Goal: Information Seeking & Learning: Learn about a topic

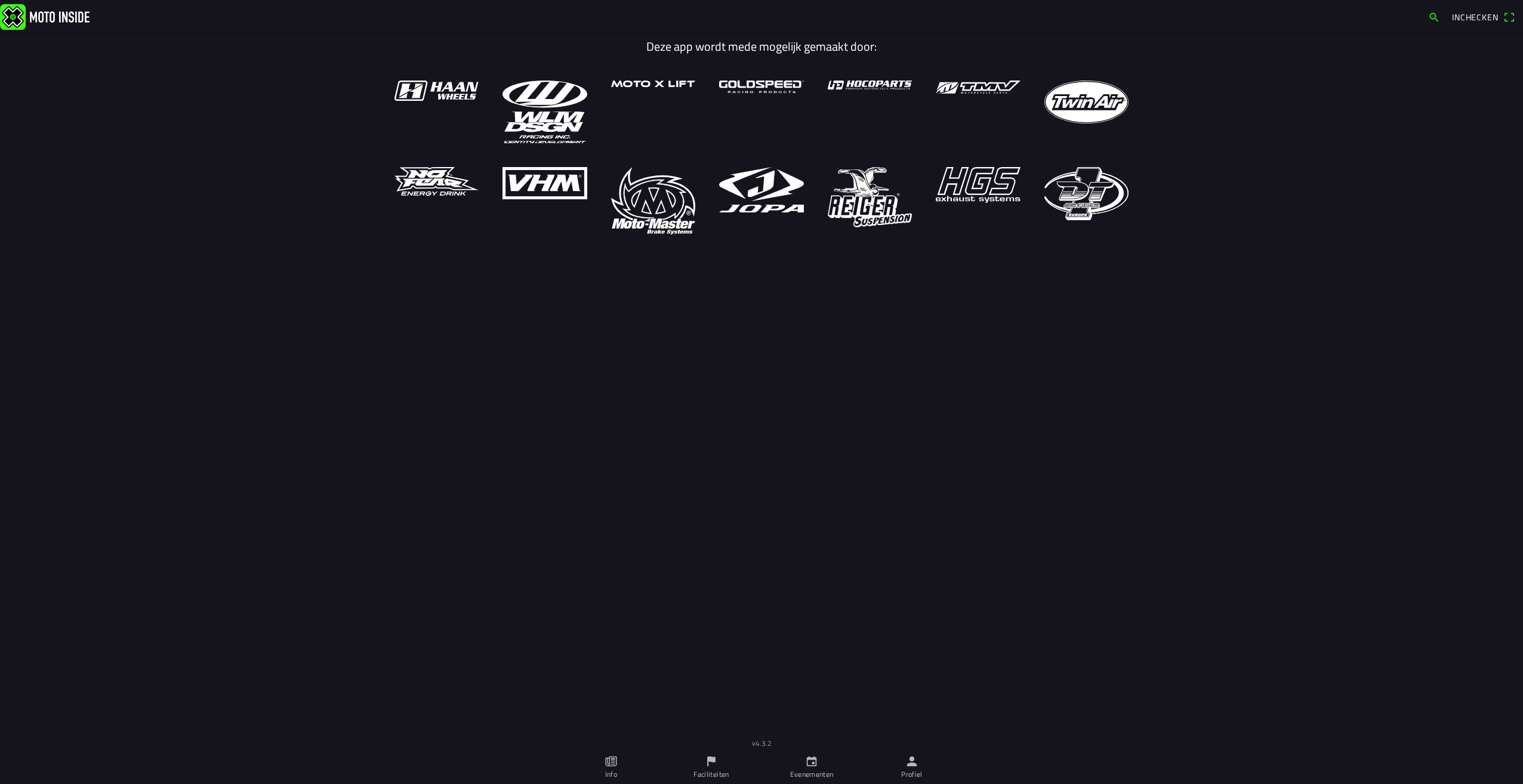
click at [1470, 15] on span "Inchecken" at bounding box center [1475, 17] width 46 height 13
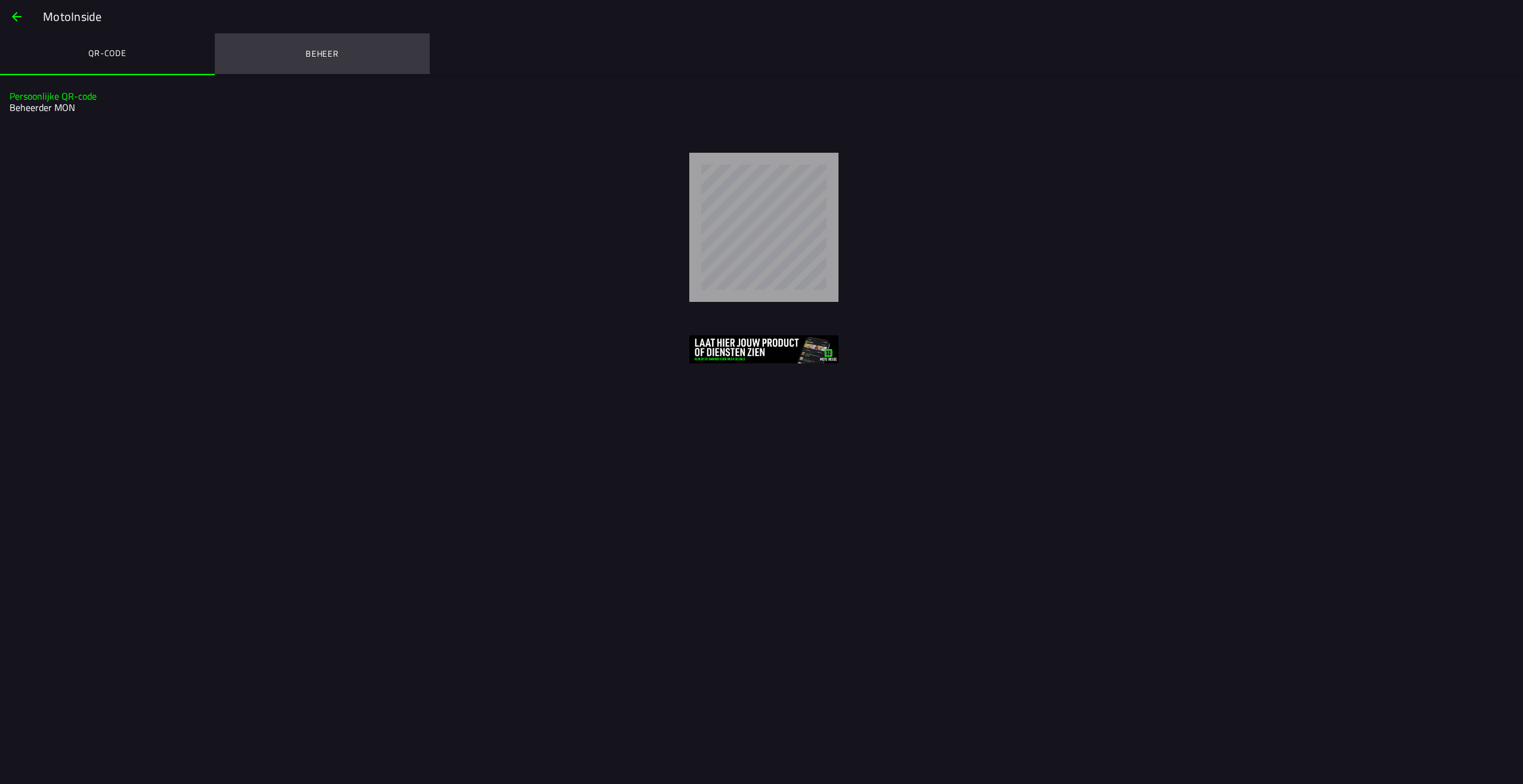
click at [328, 50] on ion-label "Beheer" at bounding box center [323, 54] width 34 height 14
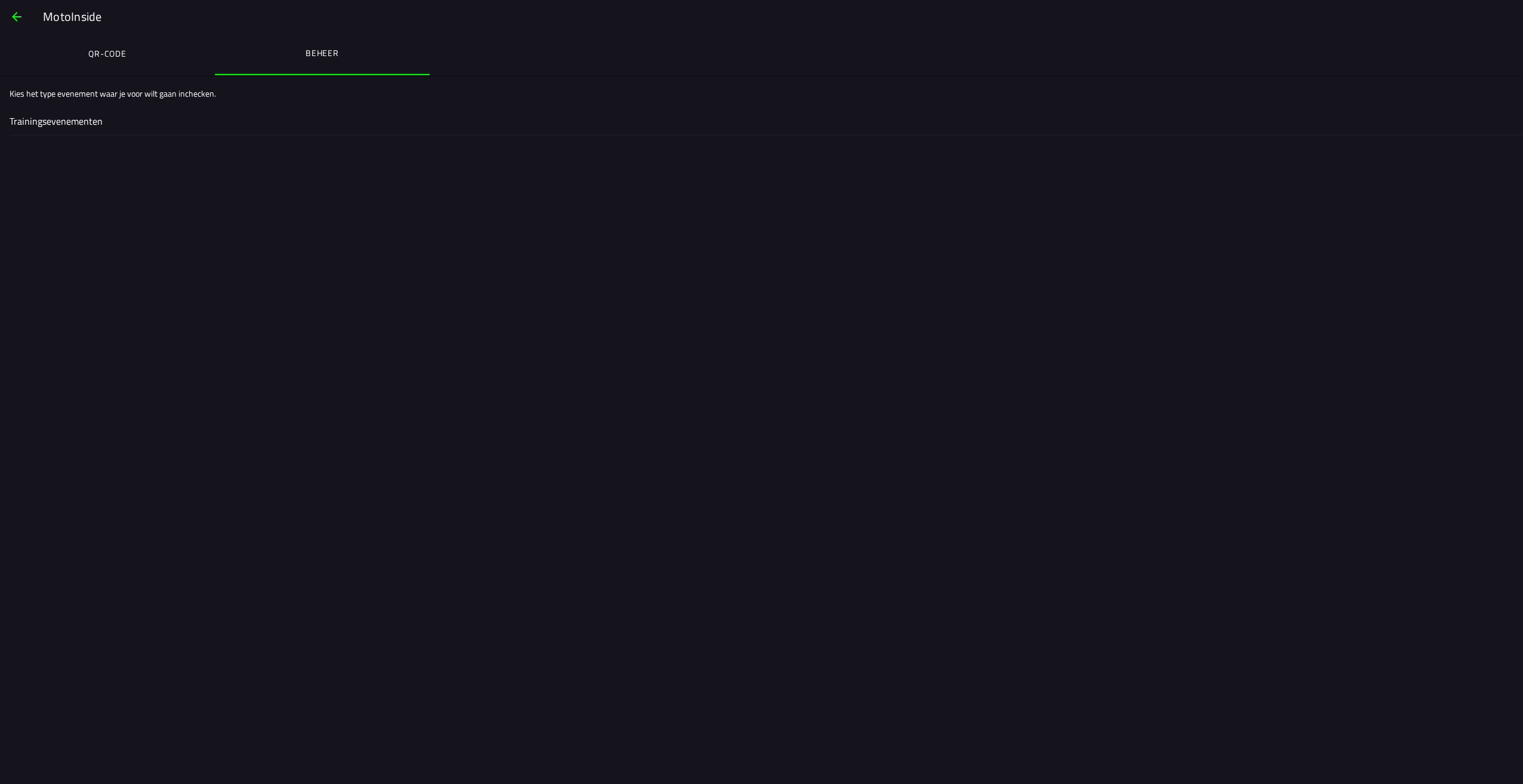
click at [95, 52] on ion-label "QR-code" at bounding box center [107, 54] width 38 height 14
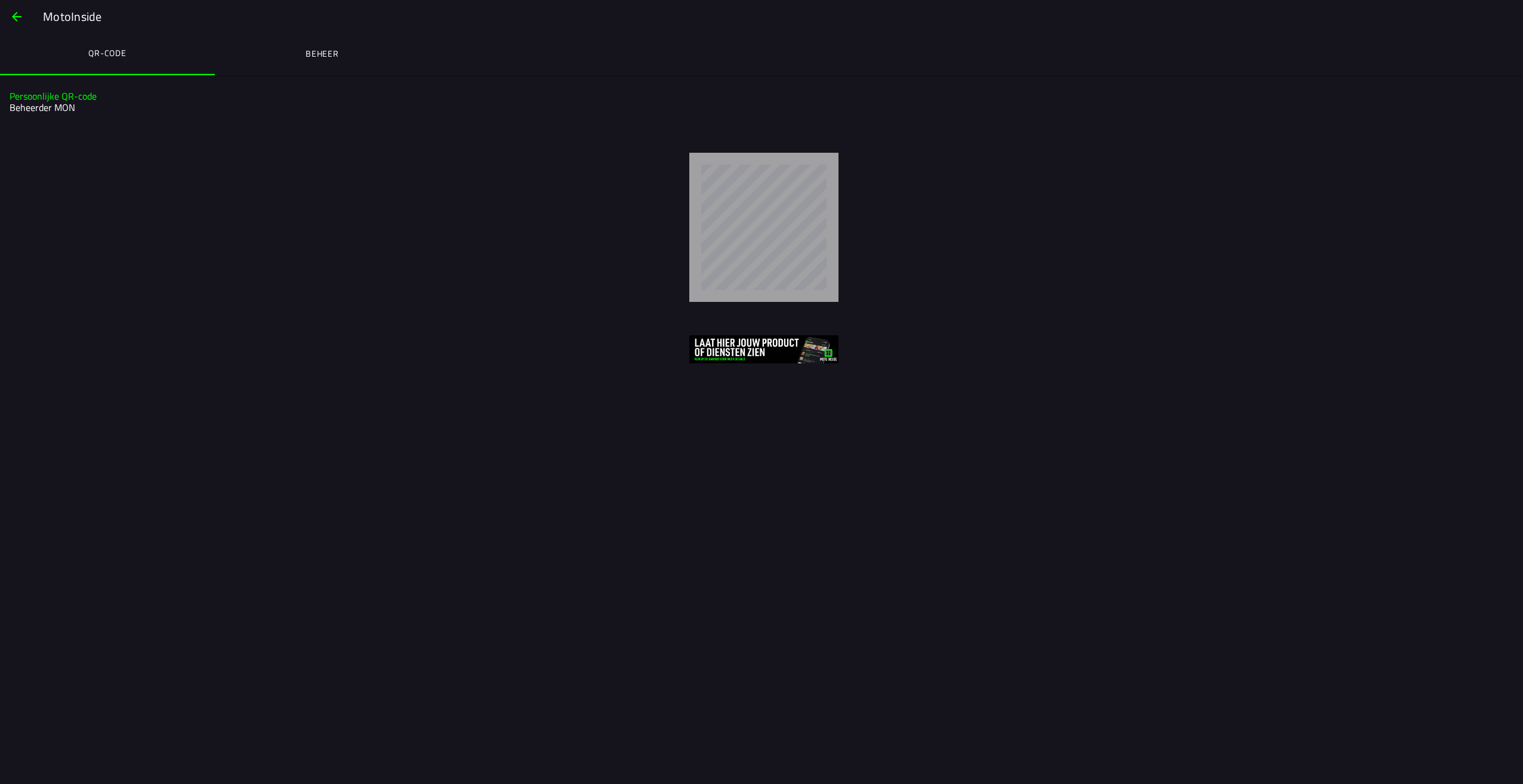
click at [21, 17] on span "button" at bounding box center [16, 17] width 14 height 29
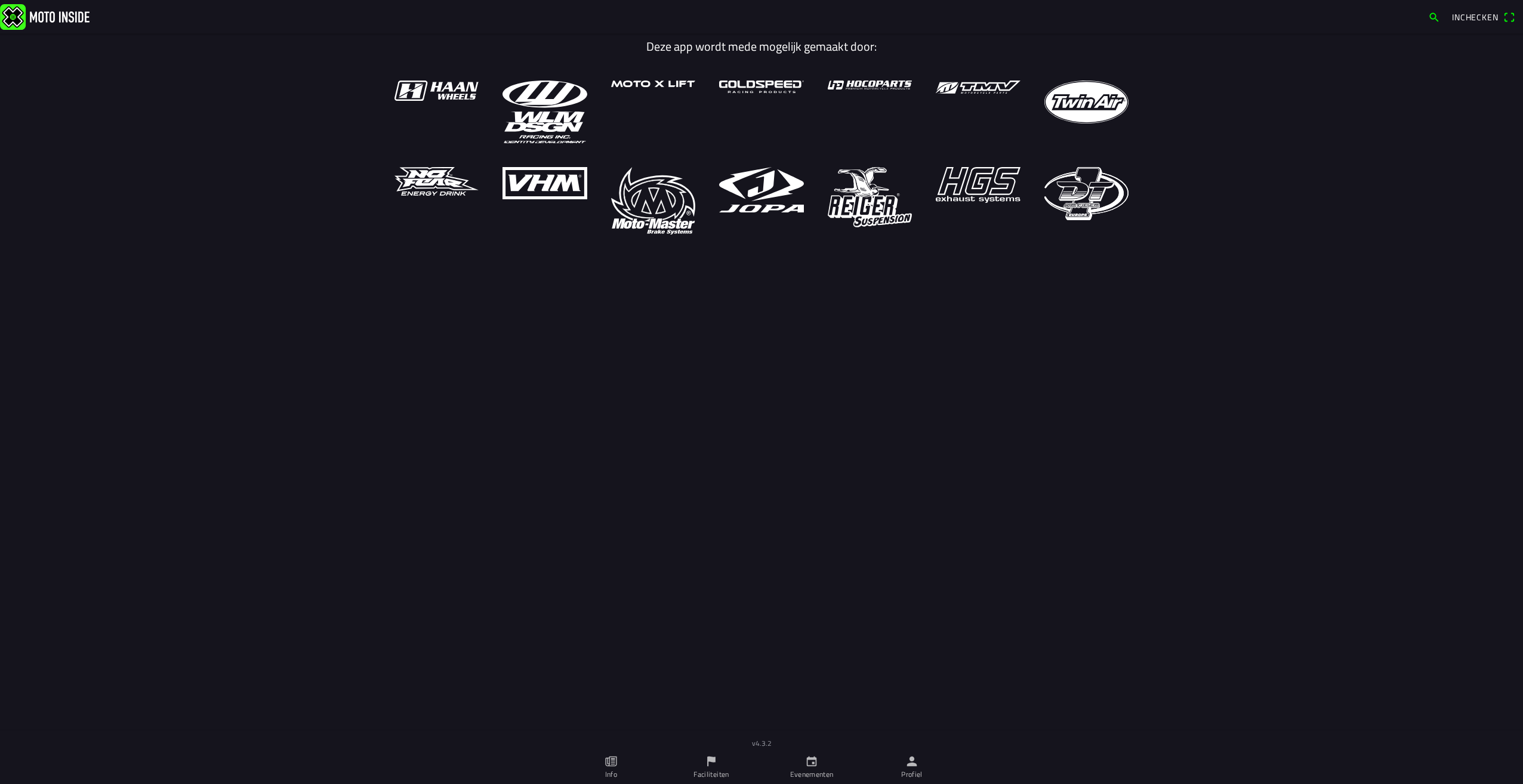
click at [912, 765] on icon "person" at bounding box center [912, 761] width 10 height 10
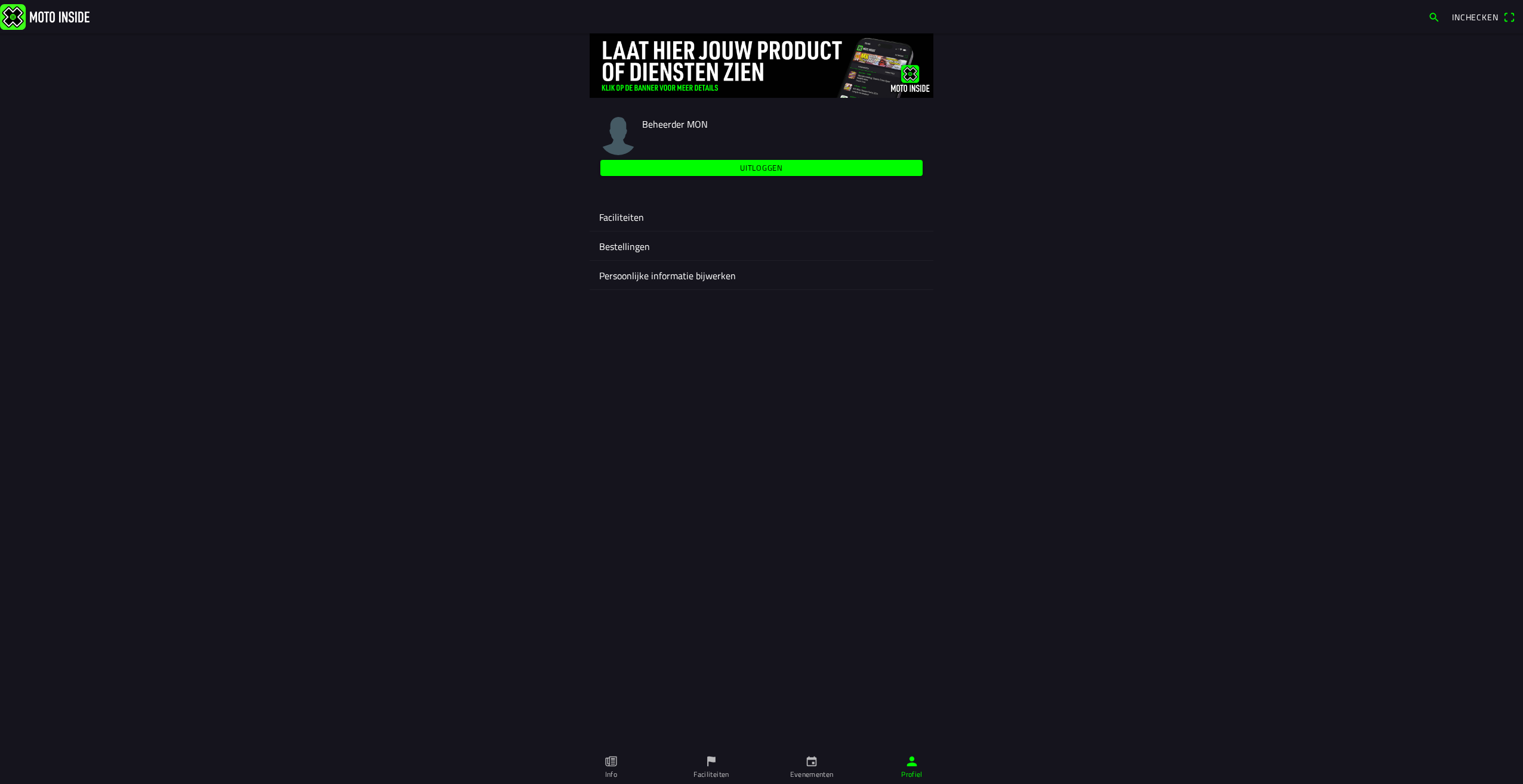
click at [680, 124] on span "Beheerder MON" at bounding box center [675, 123] width 66 height 14
click at [1488, 19] on span "Inchecken" at bounding box center [1475, 17] width 46 height 13
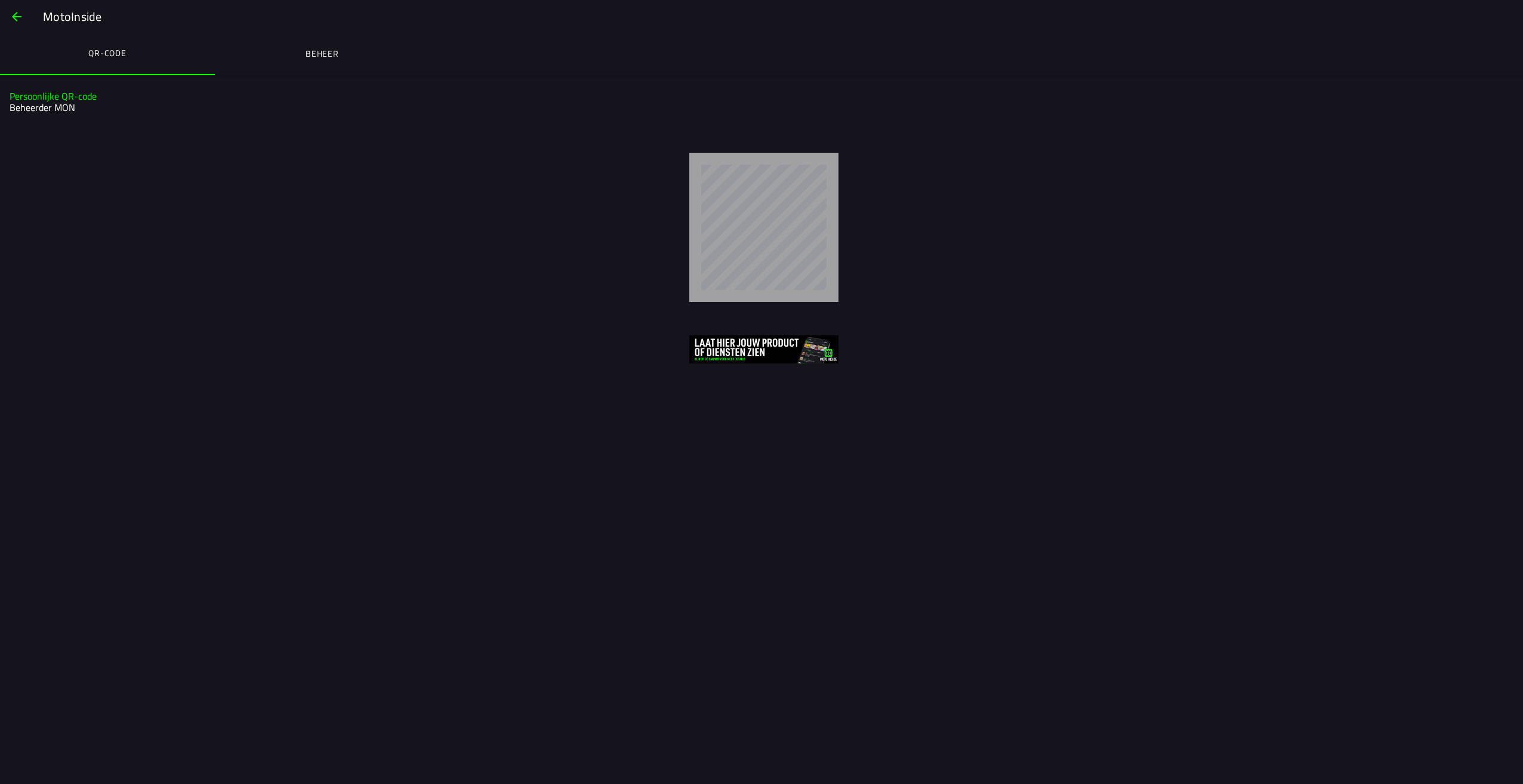
click at [17, 15] on span "button" at bounding box center [16, 17] width 14 height 29
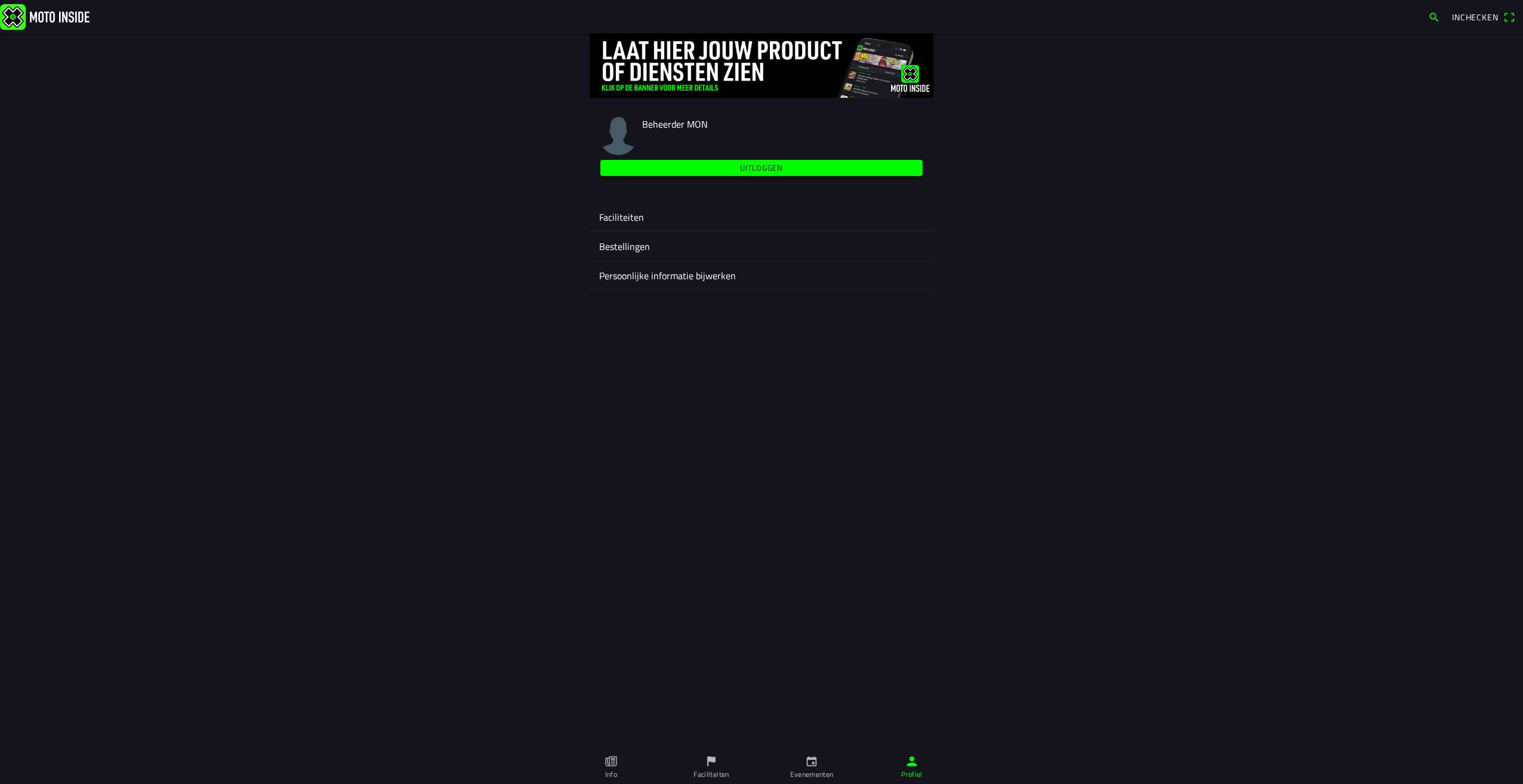
click at [816, 765] on icon "calendar" at bounding box center [812, 761] width 14 height 14
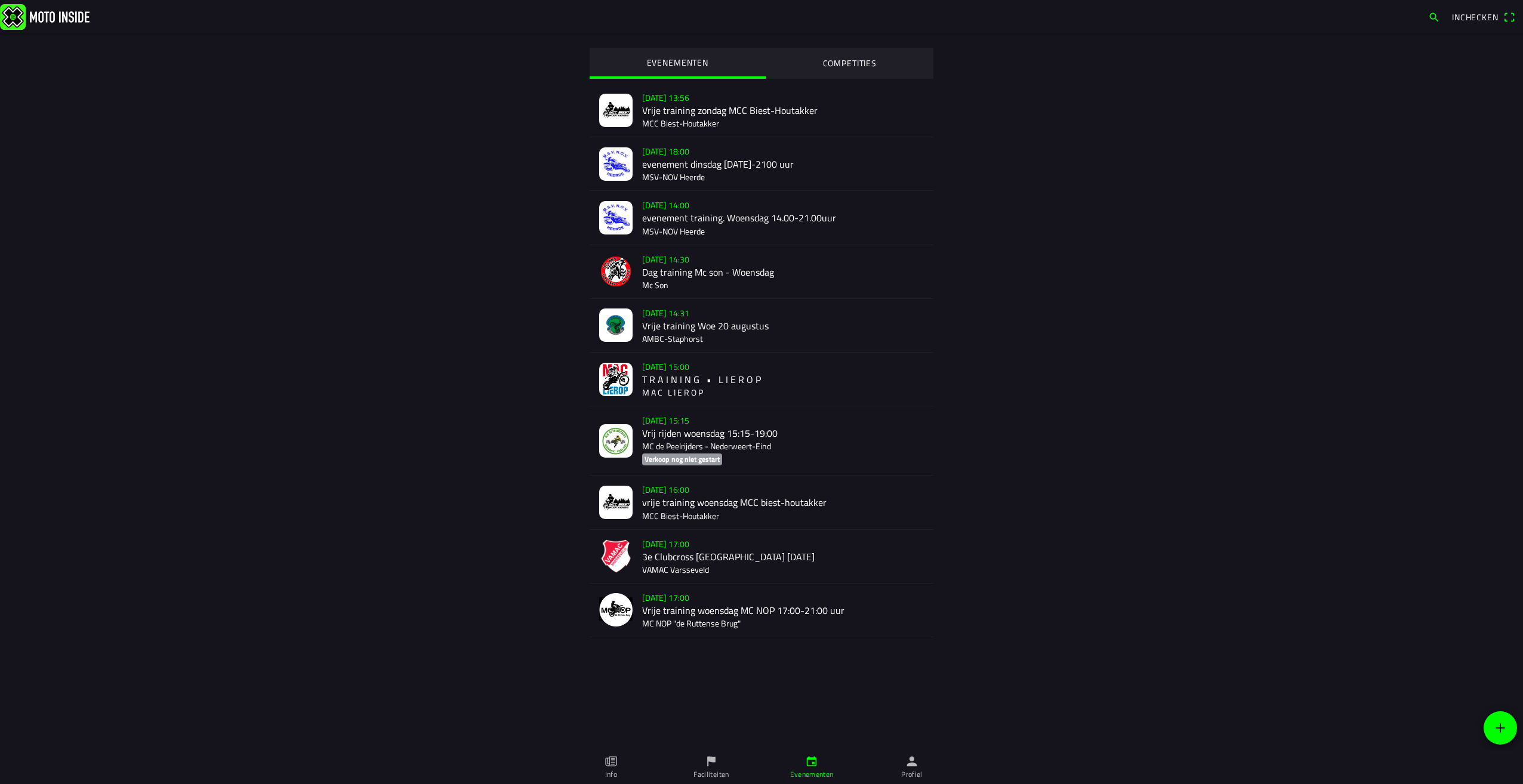
click at [715, 773] on ion-label "Faciliteiten" at bounding box center [712, 774] width 35 height 11
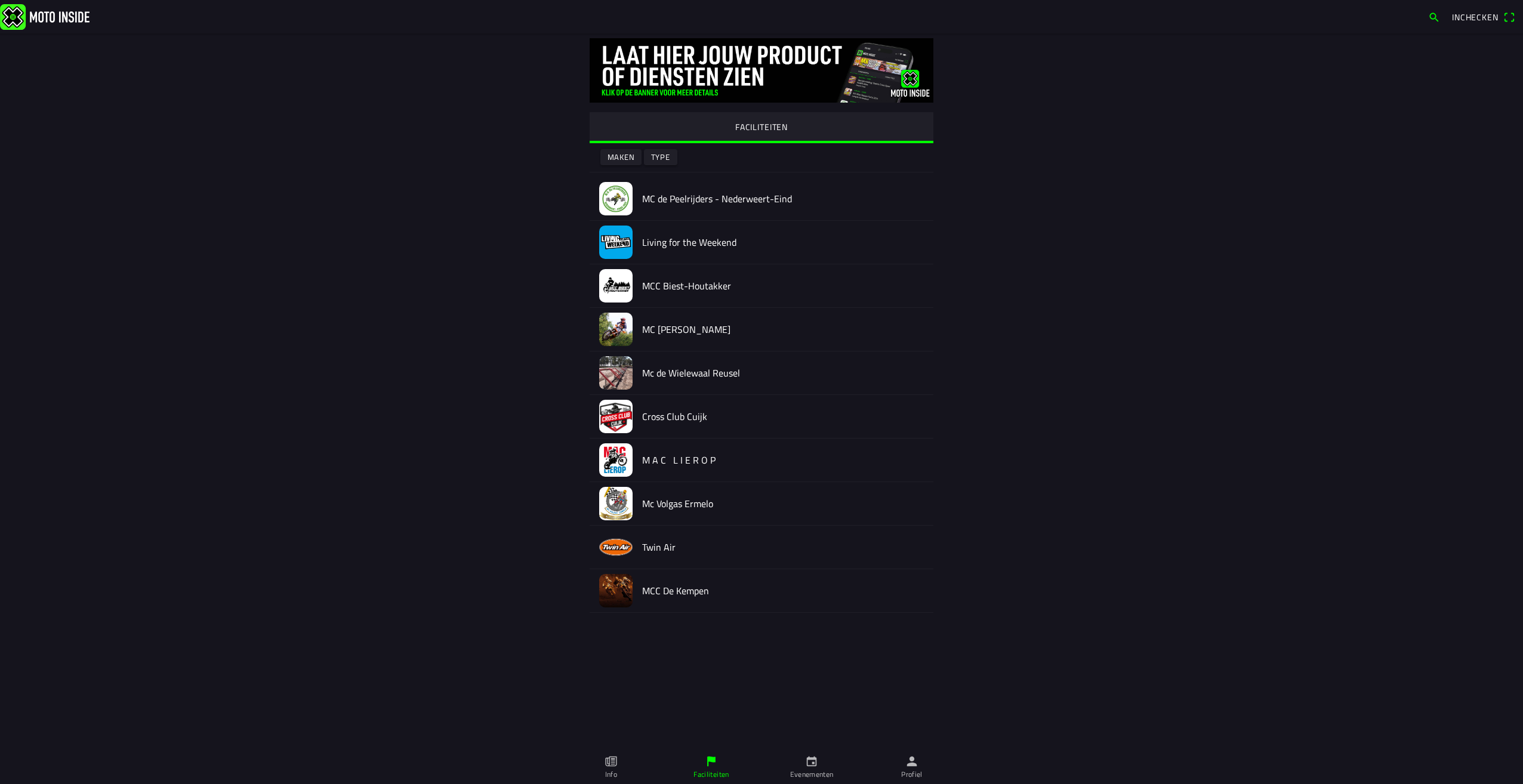
click at [659, 416] on h2 "Cross Club Cuijk" at bounding box center [783, 416] width 281 height 11
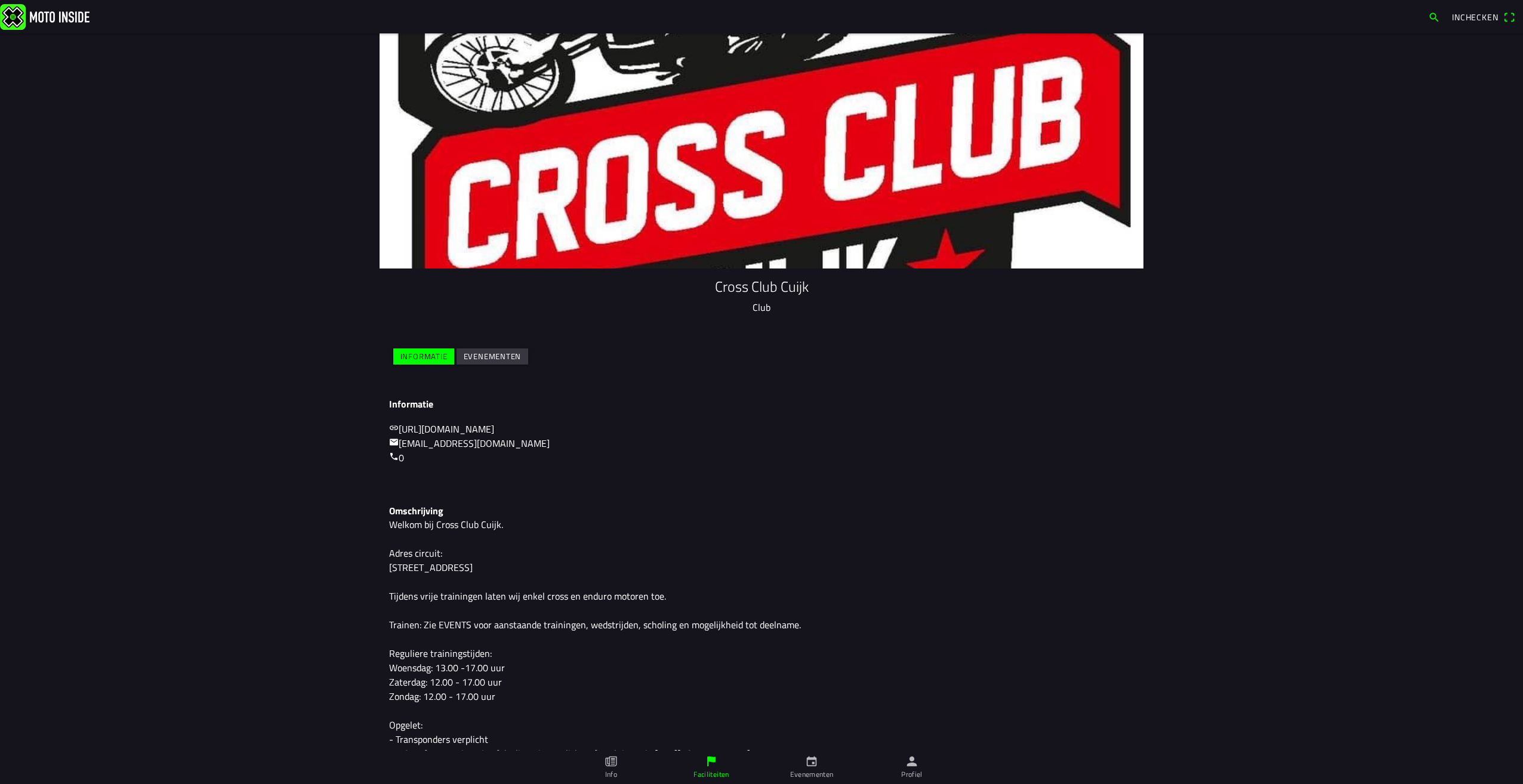
click at [0, 0] on slot "Evenementen" at bounding box center [0, 0] width 0 height 0
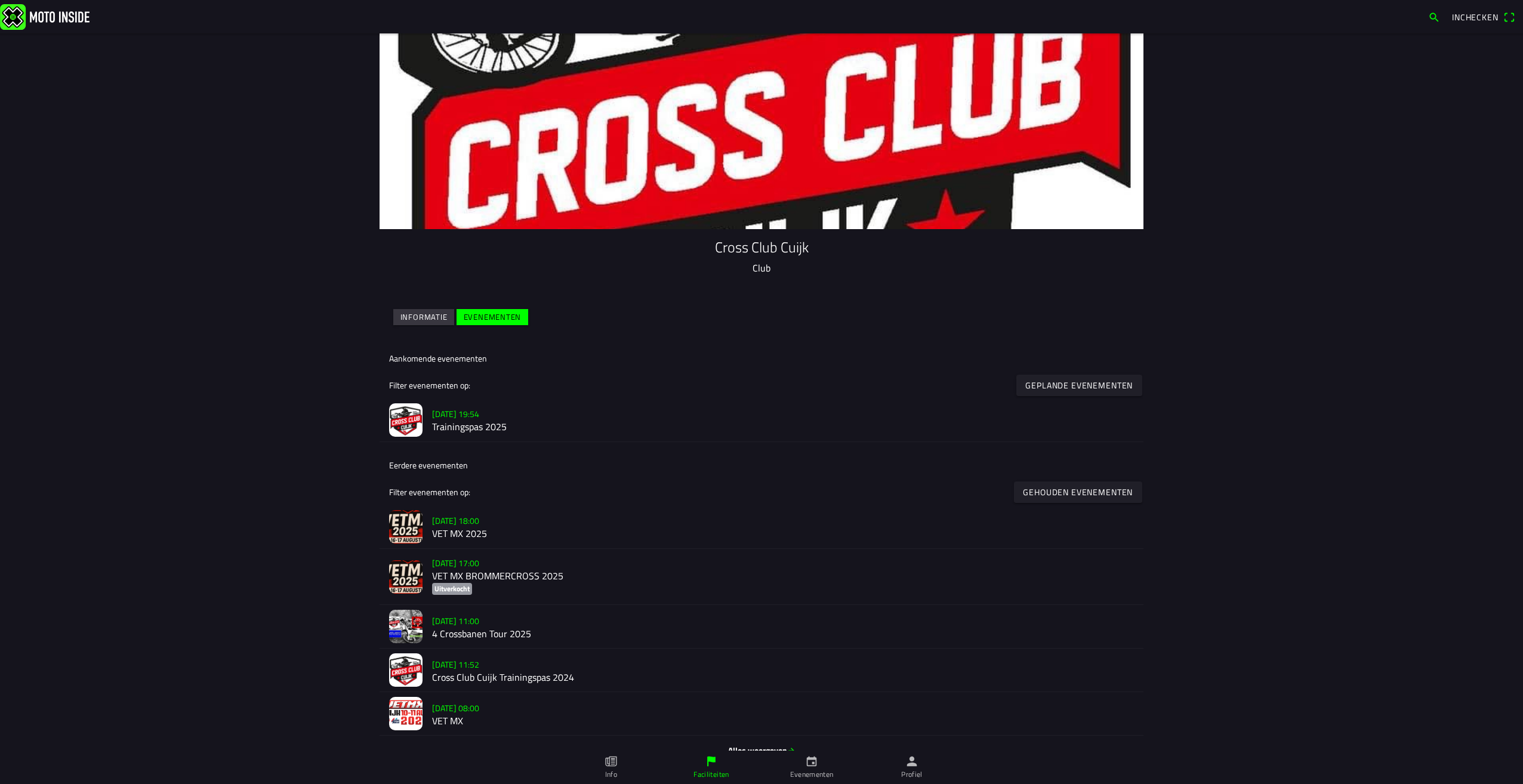
scroll to position [57, 0]
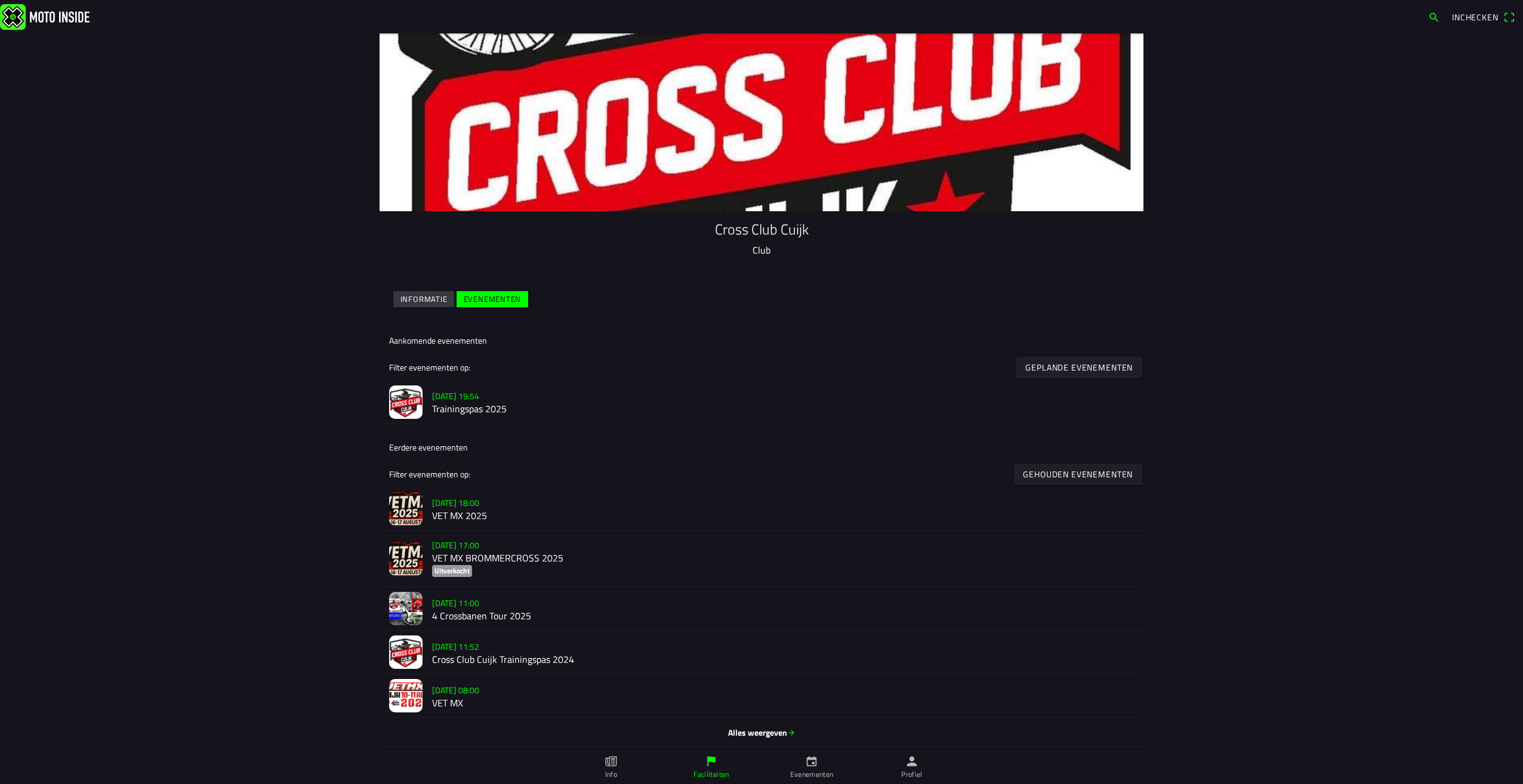
click at [0, 0] on slot "Gehouden evenementen" at bounding box center [0, 0] width 0 height 0
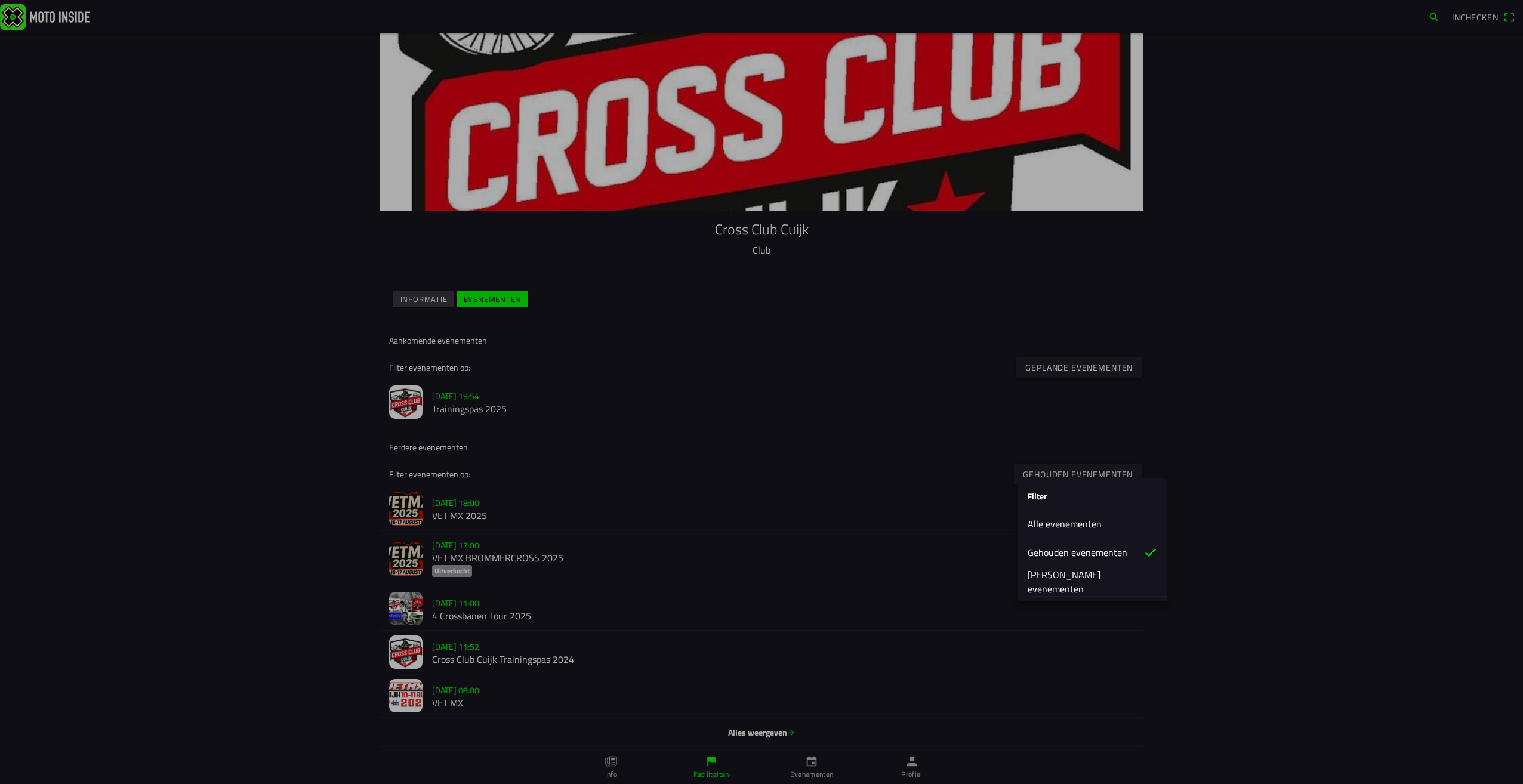
click at [0, 0] on slot "Gehouden evenementen" at bounding box center [0, 0] width 0 height 0
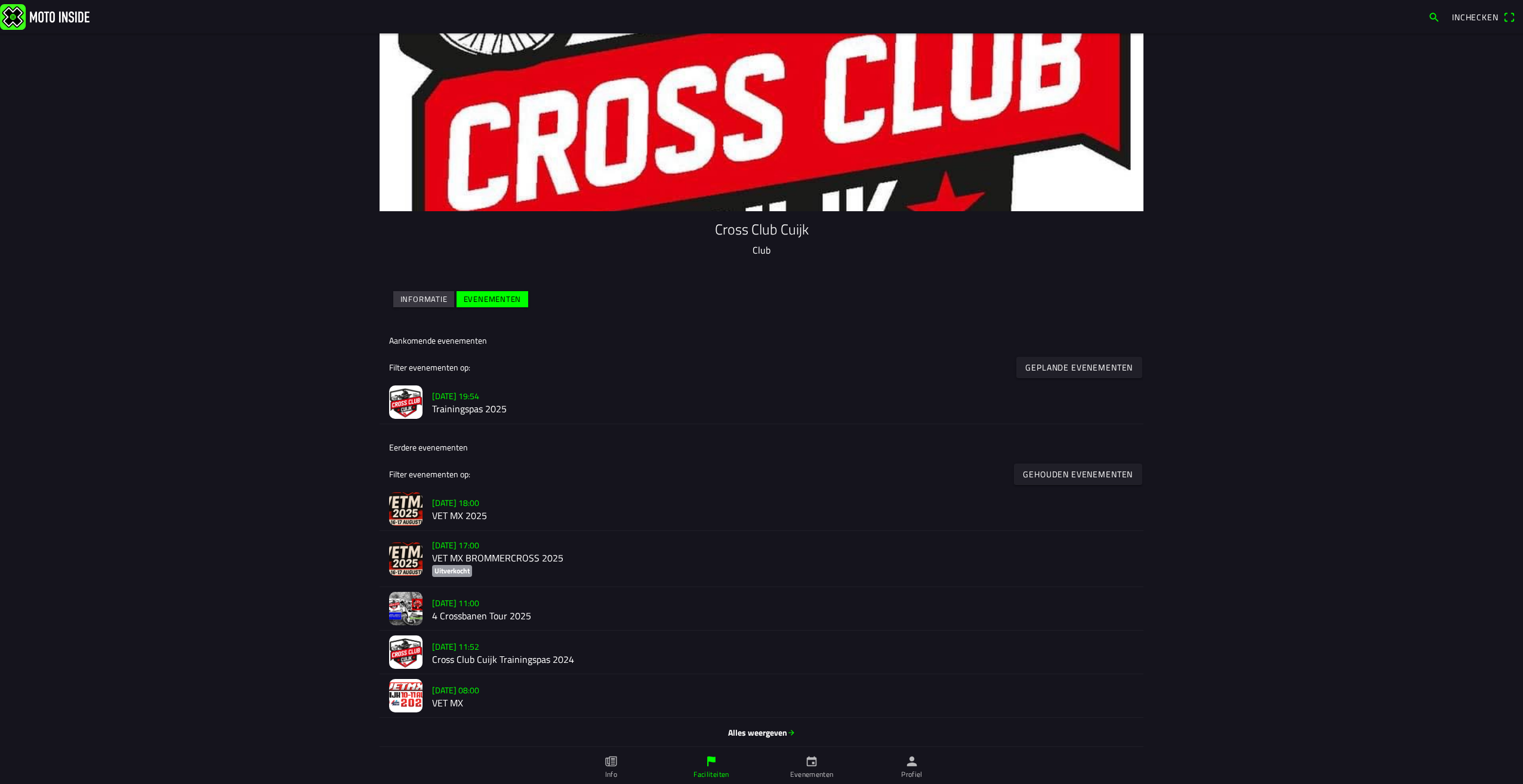
click at [444, 516] on h2 "VET MX 2025" at bounding box center [783, 516] width 701 height 11
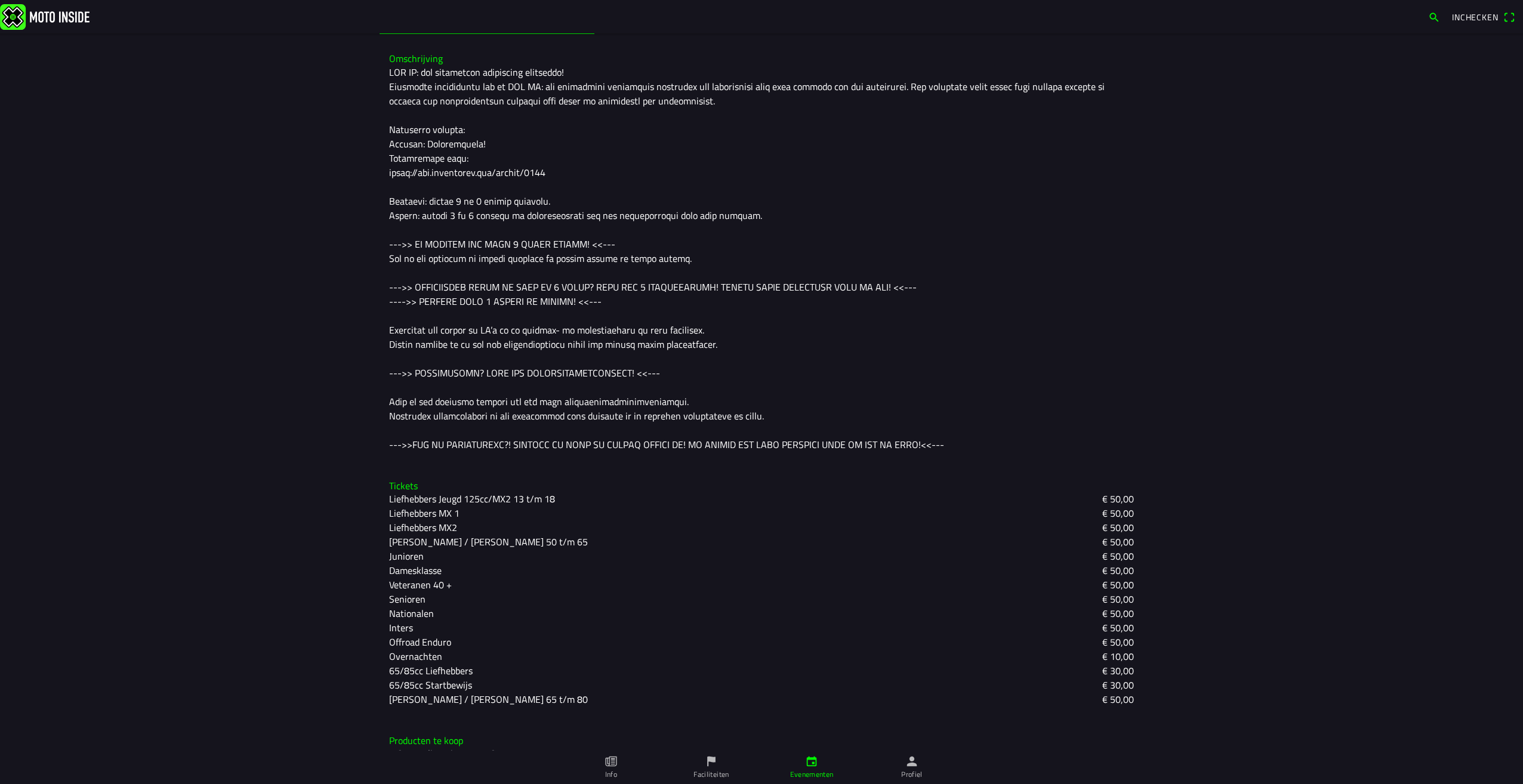
scroll to position [433, 0]
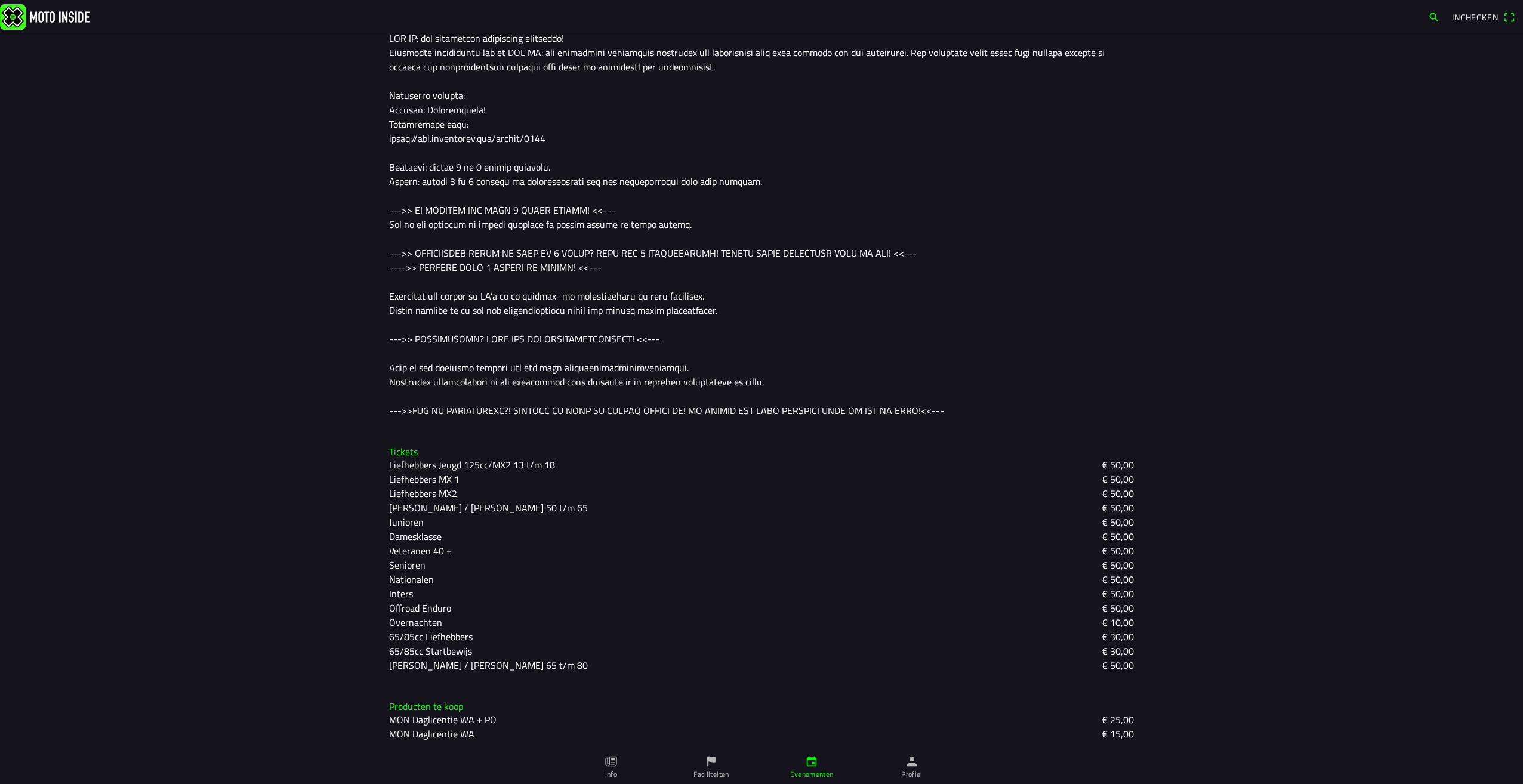
click at [608, 770] on ion-label "Info" at bounding box center [611, 774] width 12 height 11
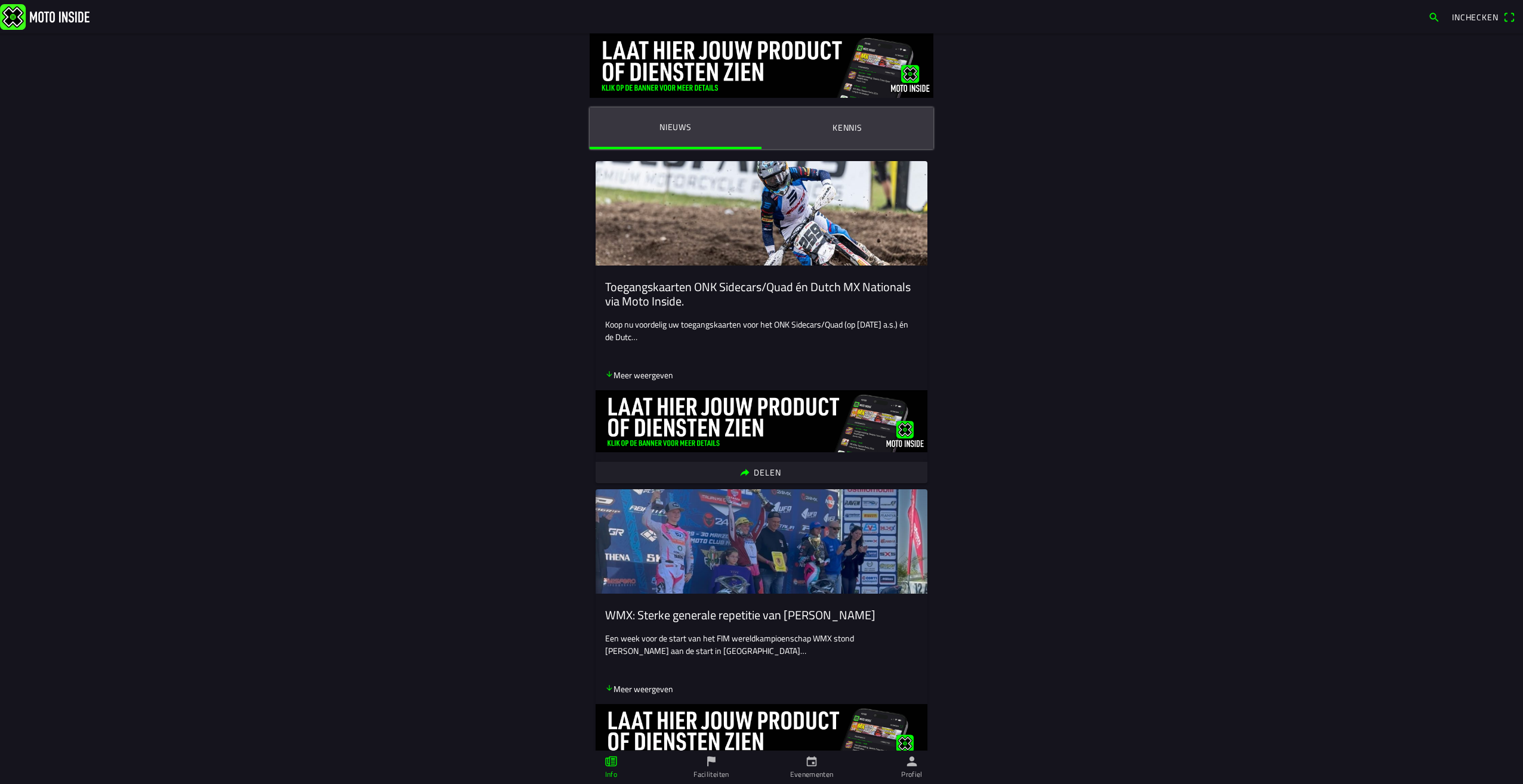
click at [824, 774] on ion-label "Evenementen" at bounding box center [812, 774] width 44 height 11
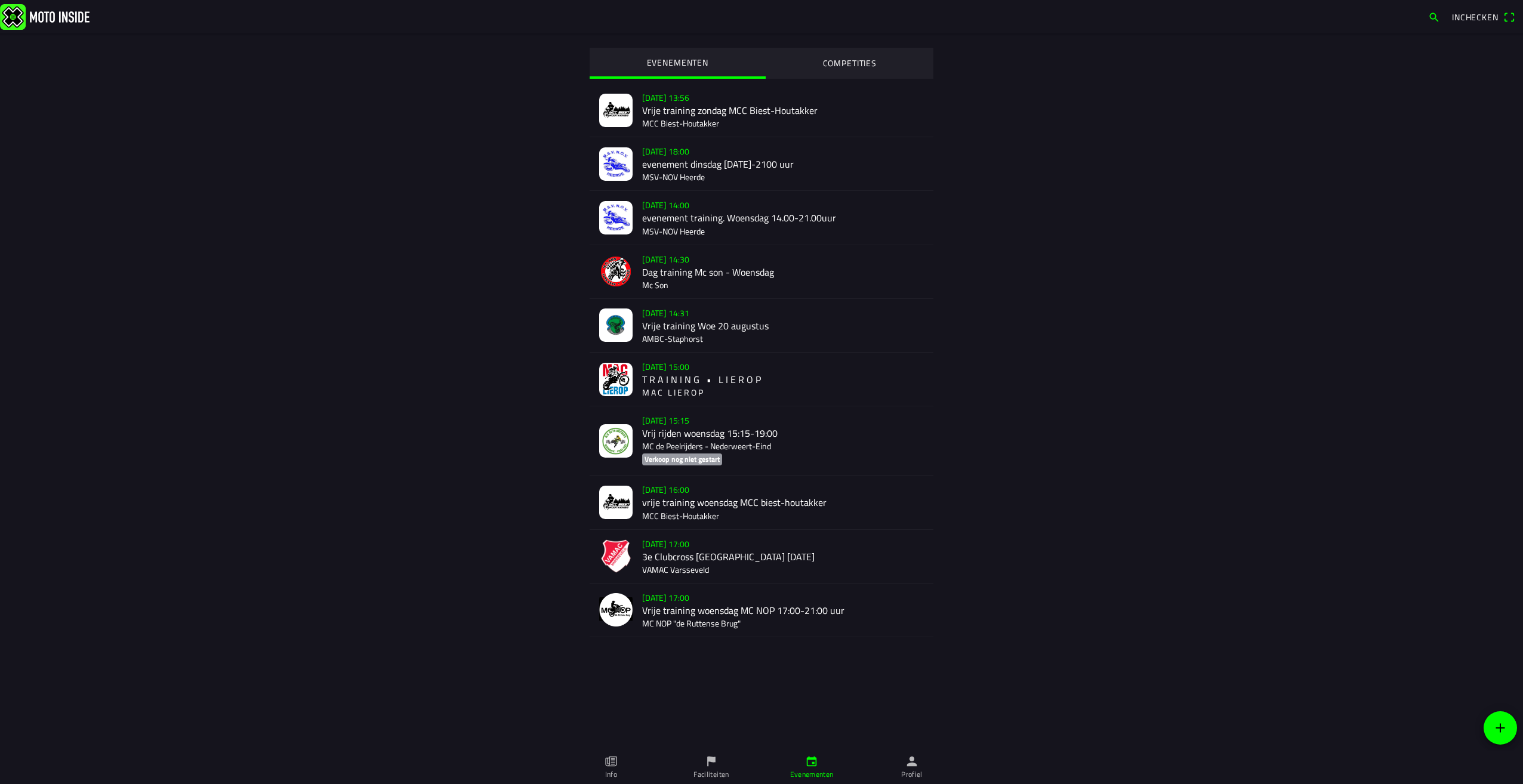
drag, startPoint x: 436, startPoint y: 409, endPoint x: 436, endPoint y: 401, distance: 8.0
click at [436, 406] on div "EVENEMENTEN COMPETITIES [DATE] 13:56 Vrije training zondag MCC Biest-Houtakker …" at bounding box center [762, 365] width 764 height 663
click at [808, 763] on icon "calendar" at bounding box center [812, 761] width 14 height 14
click at [706, 767] on icon "flag" at bounding box center [712, 761] width 14 height 14
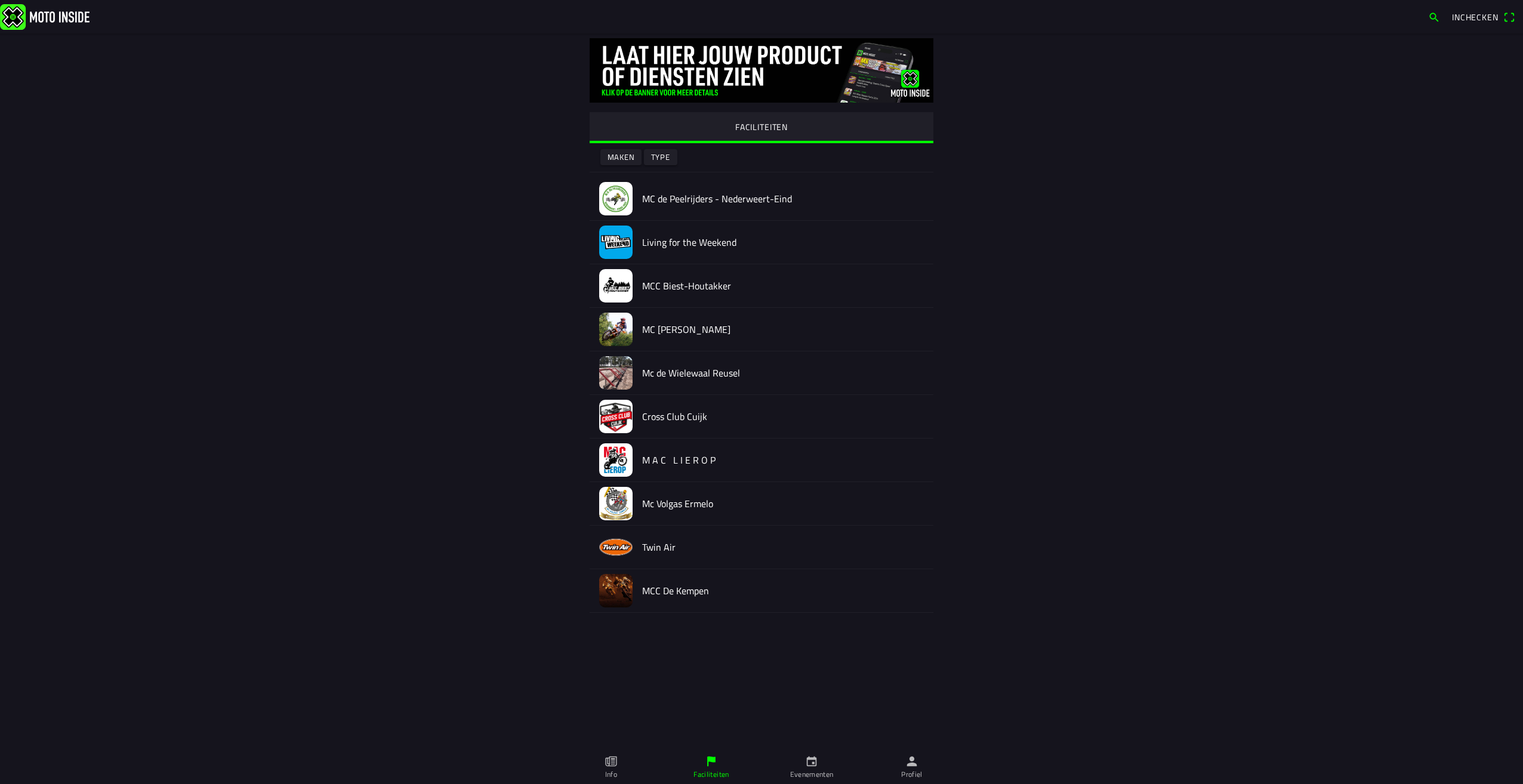
click at [669, 419] on h2 "Cross Club Cuijk" at bounding box center [783, 416] width 281 height 11
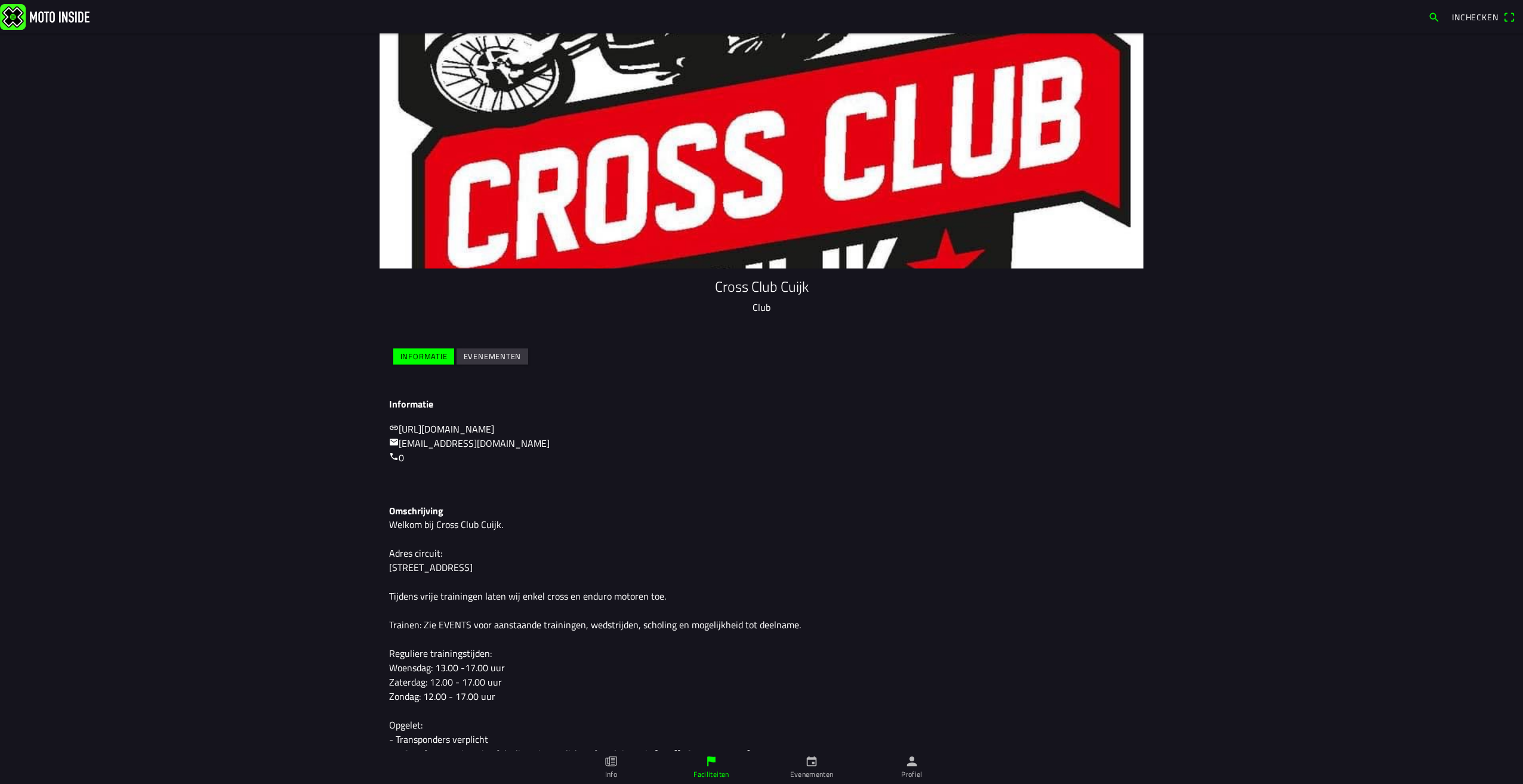
scroll to position [105, 0]
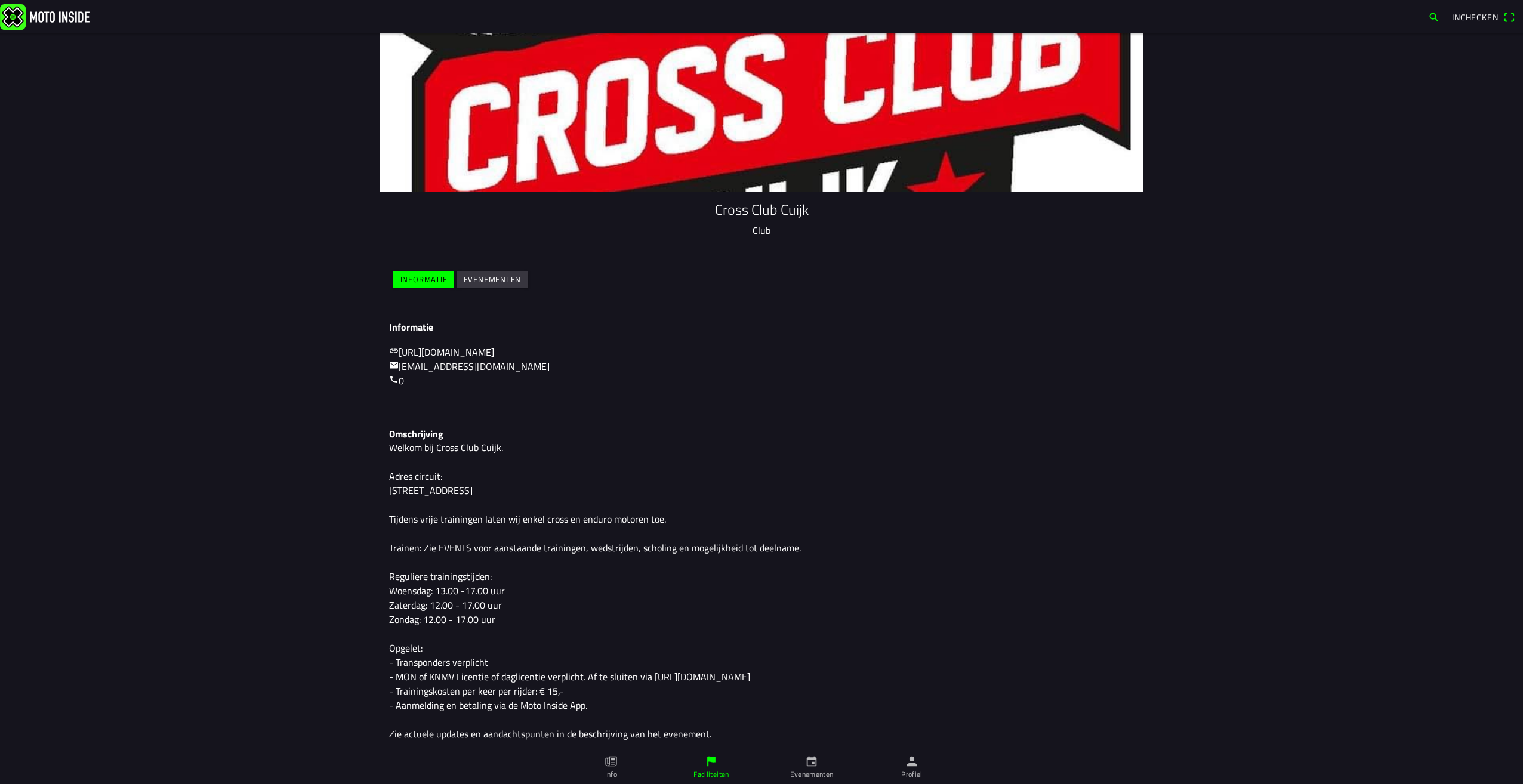
click at [494, 271] on span "Evenementen" at bounding box center [493, 279] width 58 height 16
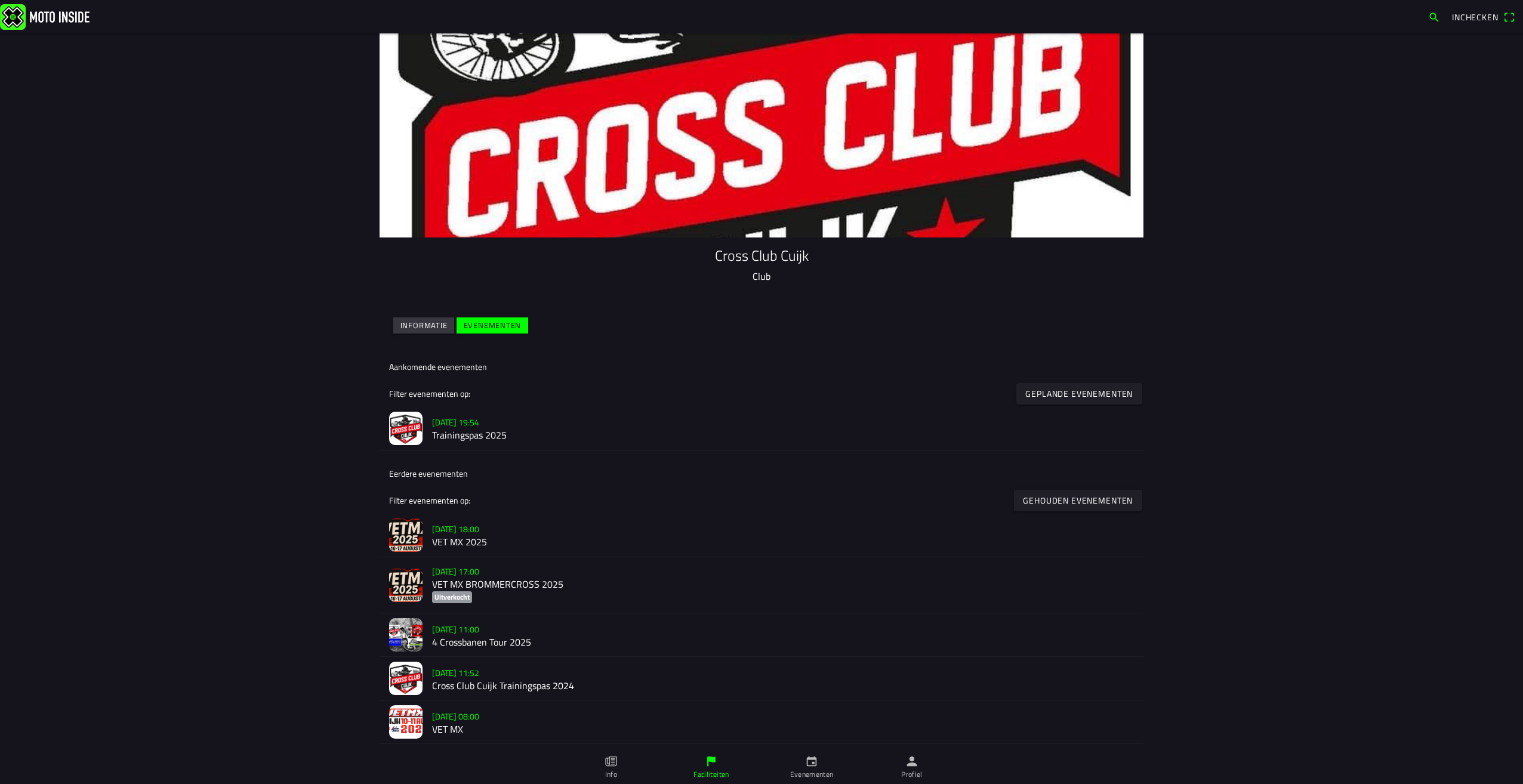
scroll to position [57, 0]
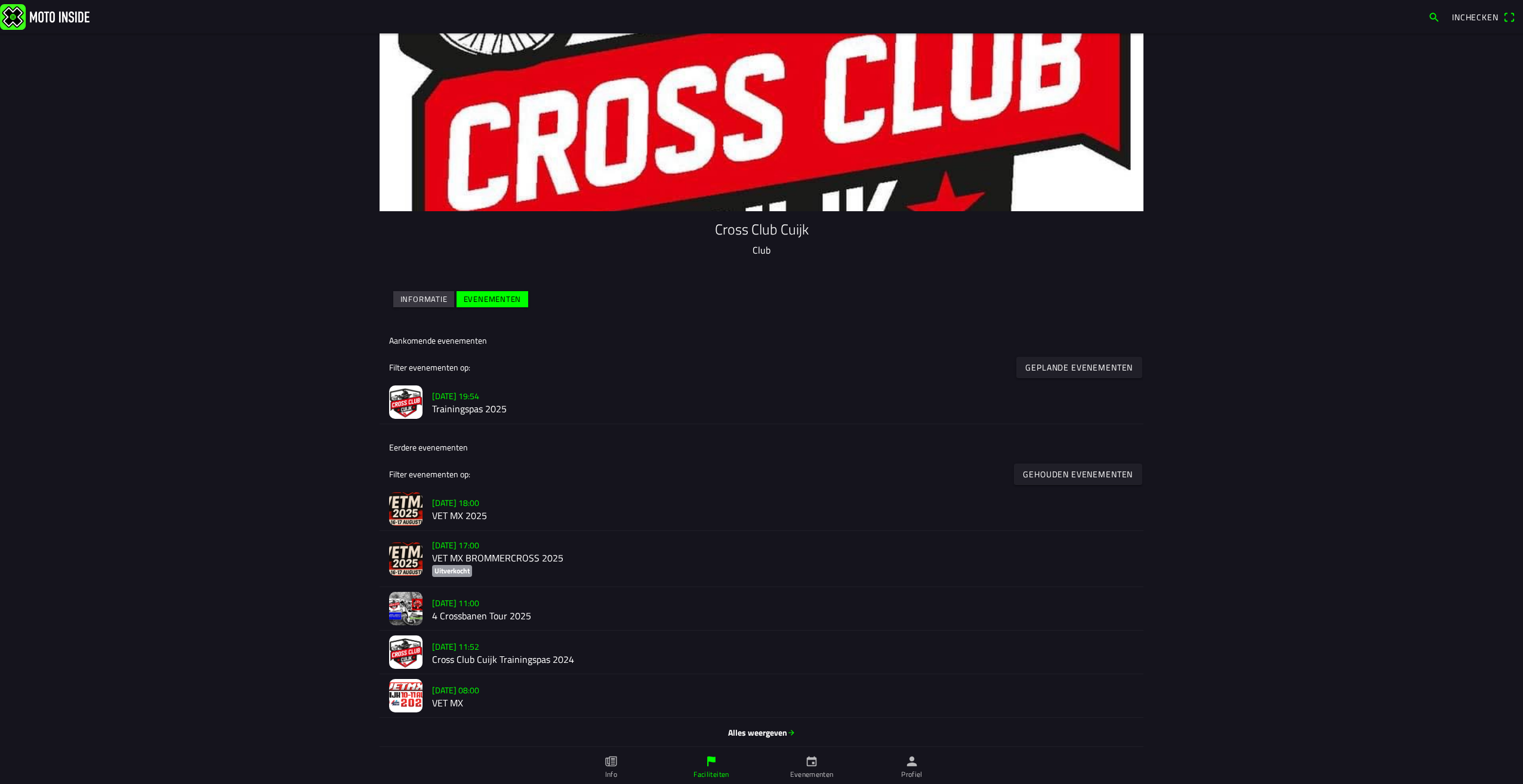
click at [0, 0] on slot "[DATE] 17:00" at bounding box center [0, 0] width 0 height 0
